Goal: Task Accomplishment & Management: Use online tool/utility

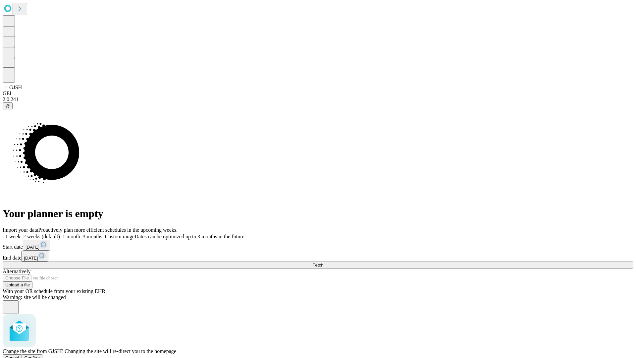
click at [40, 355] on span "Confirm" at bounding box center [33, 357] width 16 height 5
click at [80, 233] on label "1 month" at bounding box center [70, 236] width 20 height 6
click at [323, 262] on span "Fetch" at bounding box center [317, 264] width 11 height 5
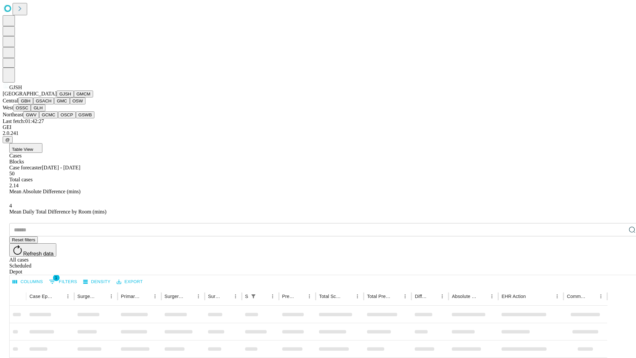
click at [74, 97] on button "GMCM" at bounding box center [83, 93] width 19 height 7
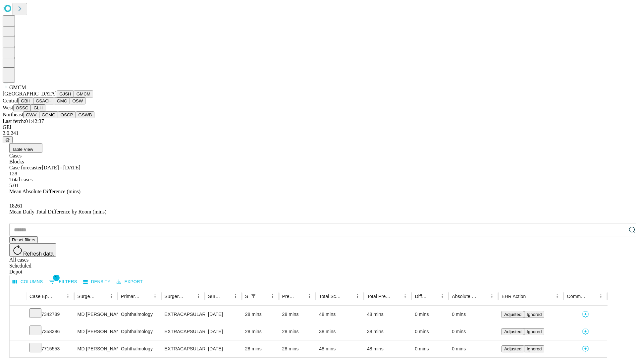
click at [33, 104] on button "GBH" at bounding box center [25, 100] width 15 height 7
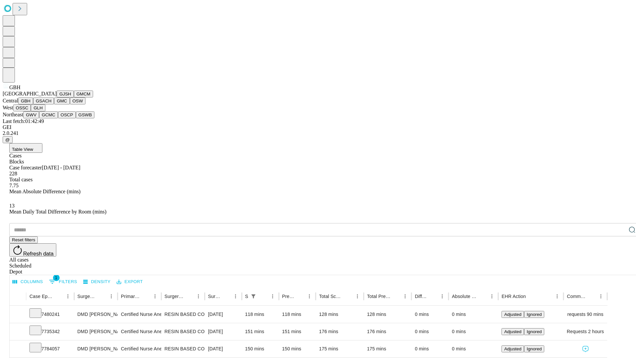
click at [51, 104] on button "GSACH" at bounding box center [43, 100] width 21 height 7
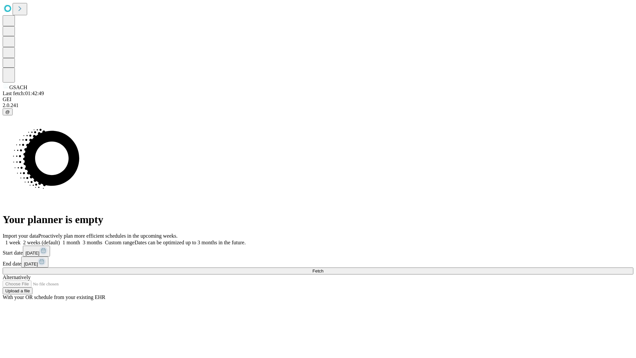
click at [80, 239] on label "1 month" at bounding box center [70, 242] width 20 height 6
click at [323, 268] on span "Fetch" at bounding box center [317, 270] width 11 height 5
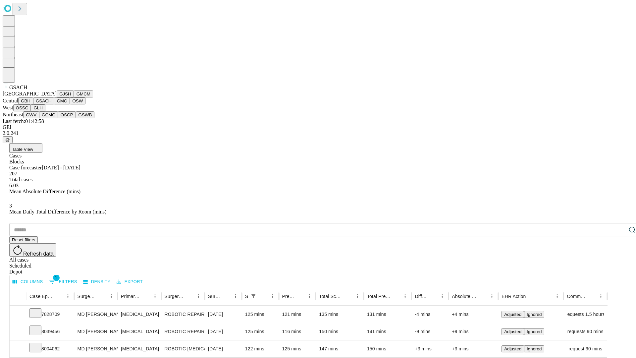
click at [54, 104] on button "GMC" at bounding box center [62, 100] width 16 height 7
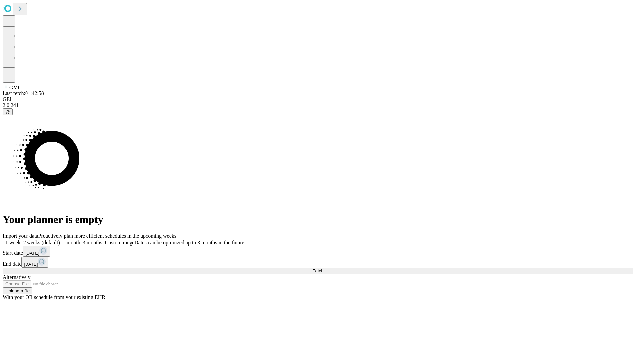
click at [80, 239] on label "1 month" at bounding box center [70, 242] width 20 height 6
click at [323, 268] on span "Fetch" at bounding box center [317, 270] width 11 height 5
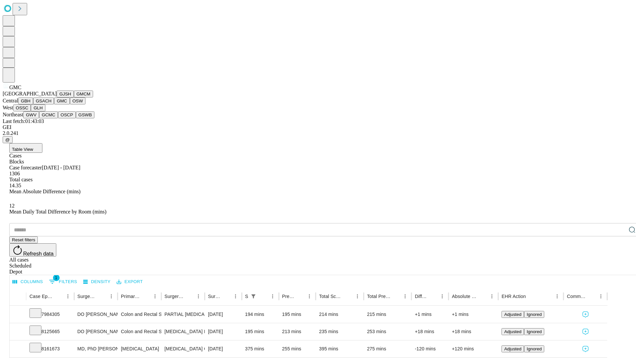
click at [70, 104] on button "OSW" at bounding box center [78, 100] width 16 height 7
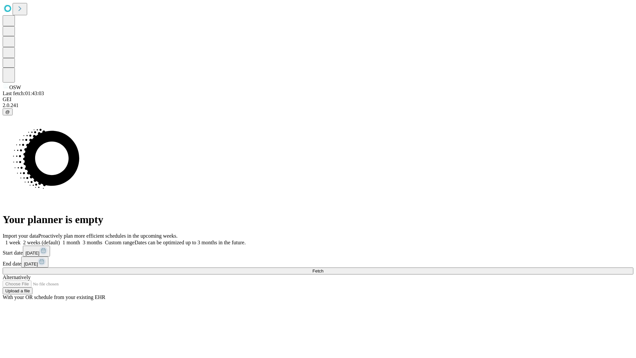
click at [80, 239] on label "1 month" at bounding box center [70, 242] width 20 height 6
click at [323, 268] on span "Fetch" at bounding box center [317, 270] width 11 height 5
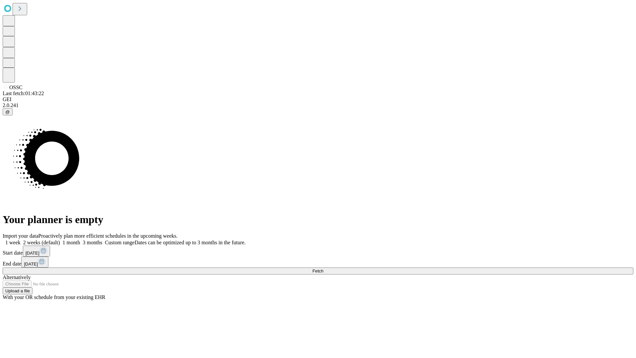
click at [80, 239] on label "1 month" at bounding box center [70, 242] width 20 height 6
click at [323, 268] on span "Fetch" at bounding box center [317, 270] width 11 height 5
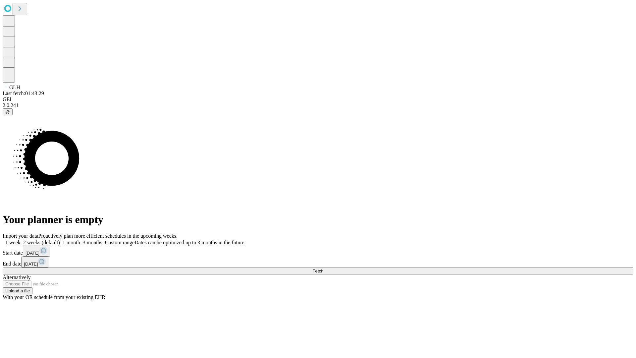
click at [80, 239] on label "1 month" at bounding box center [70, 242] width 20 height 6
click at [323, 268] on span "Fetch" at bounding box center [317, 270] width 11 height 5
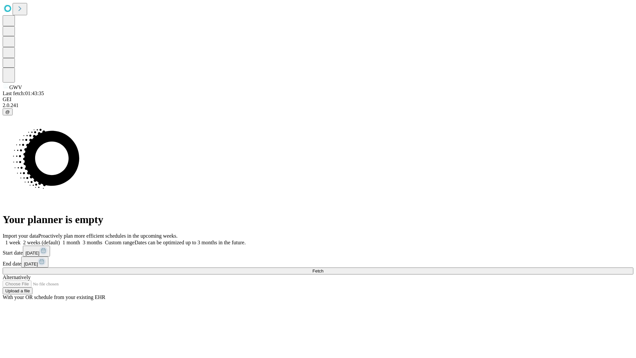
click at [80, 239] on label "1 month" at bounding box center [70, 242] width 20 height 6
click at [323, 268] on span "Fetch" at bounding box center [317, 270] width 11 height 5
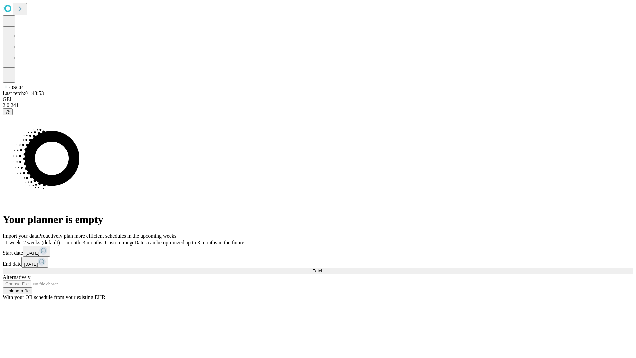
click at [80, 239] on label "1 month" at bounding box center [70, 242] width 20 height 6
click at [323, 268] on span "Fetch" at bounding box center [317, 270] width 11 height 5
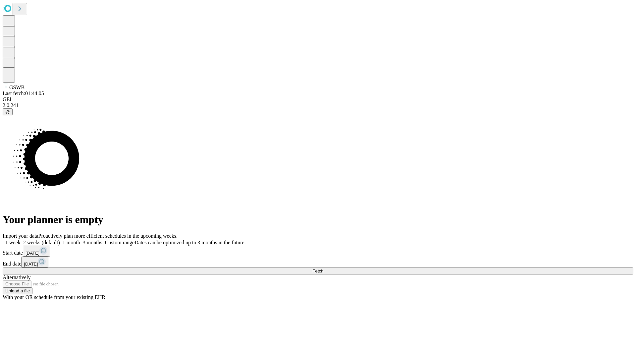
click at [323, 268] on span "Fetch" at bounding box center [317, 270] width 11 height 5
